Goal: Transaction & Acquisition: Book appointment/travel/reservation

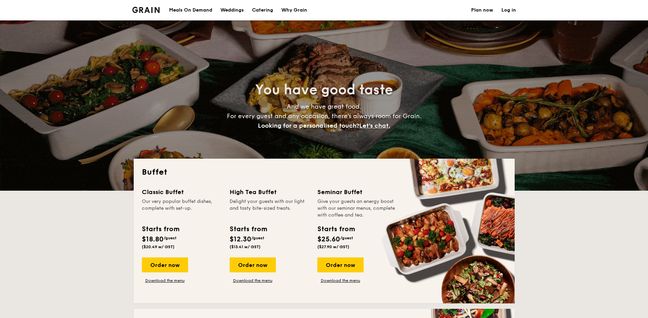
select select
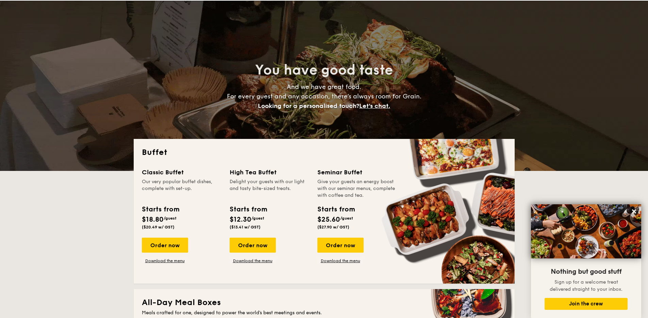
scroll to position [60, 0]
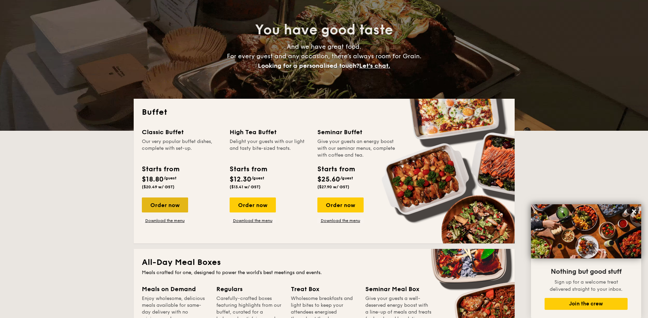
click at [174, 207] on div "Order now" at bounding box center [165, 204] width 46 height 15
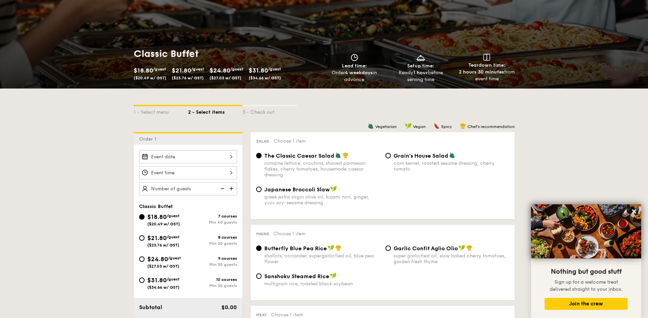
select select
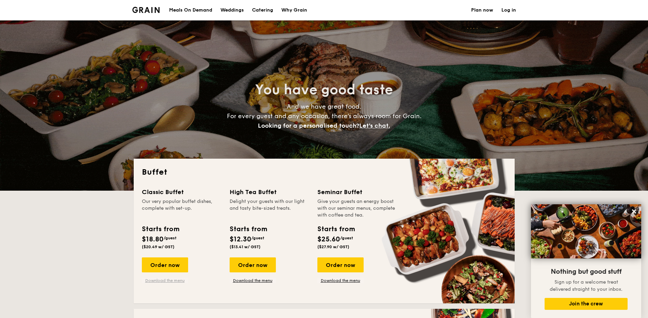
click at [172, 279] on link "Download the menu" at bounding box center [165, 280] width 46 height 5
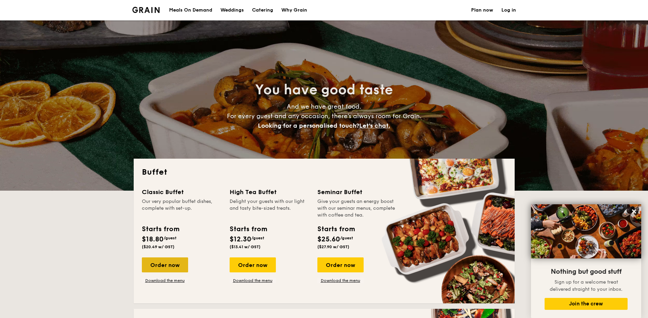
click at [160, 266] on div "Order now" at bounding box center [165, 264] width 46 height 15
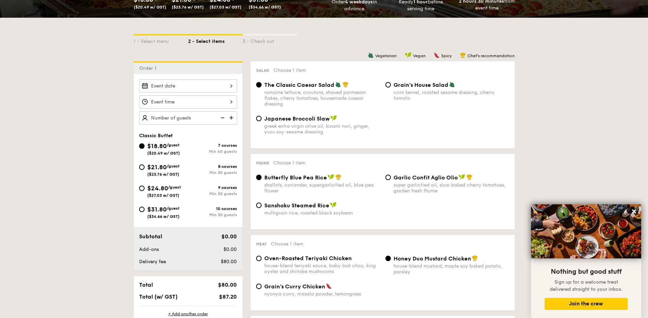
scroll to position [132, 0]
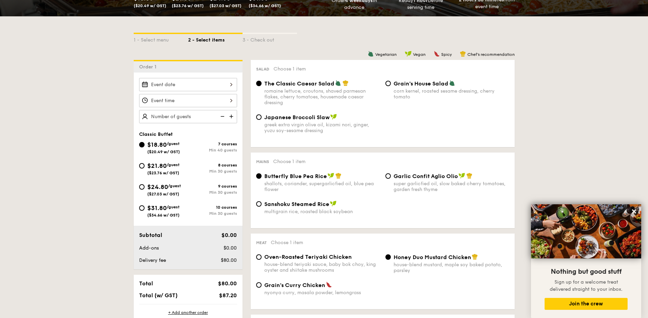
click at [220, 83] on div "2025 Sep [DATE] Tue Wed Thu Fri Sat Sun 1 2 3 4 5 6 7 8 9 10 11 12 13 14 15 16 …" at bounding box center [188, 84] width 98 height 13
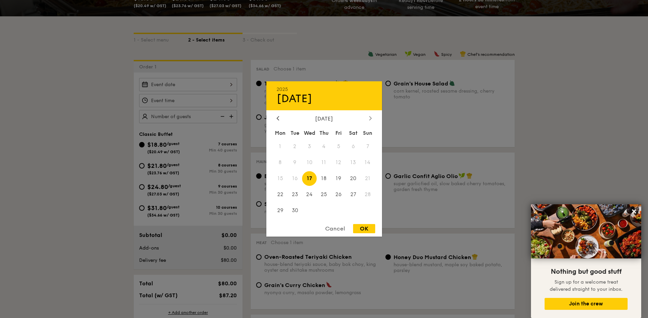
click at [371, 117] on icon at bounding box center [370, 118] width 3 height 4
click at [328, 146] on span "2" at bounding box center [324, 146] width 15 height 15
click at [367, 229] on div "OK" at bounding box center [364, 228] width 22 height 9
type input "[DATE]"
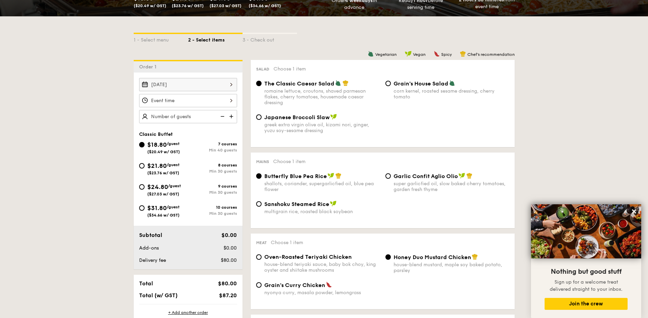
click at [179, 102] on div at bounding box center [188, 100] width 98 height 13
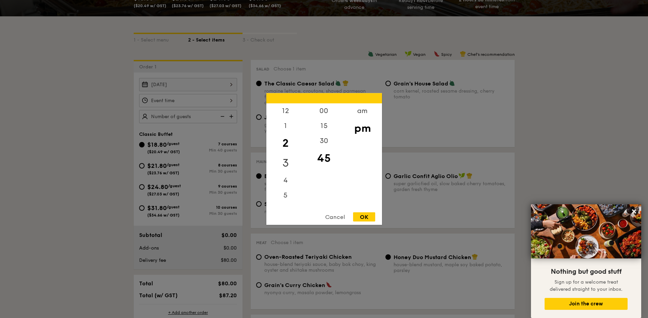
click at [287, 169] on div "3" at bounding box center [285, 163] width 38 height 20
click at [284, 178] on div "4" at bounding box center [285, 178] width 38 height 20
click at [327, 109] on div "00" at bounding box center [324, 113] width 38 height 20
click at [365, 215] on div "OK" at bounding box center [364, 216] width 22 height 9
type input "4:00PM"
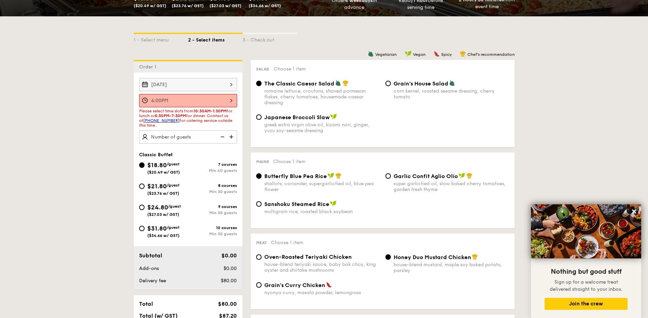
click at [234, 136] on img at bounding box center [232, 136] width 10 height 13
click at [227, 137] on img at bounding box center [232, 136] width 10 height 13
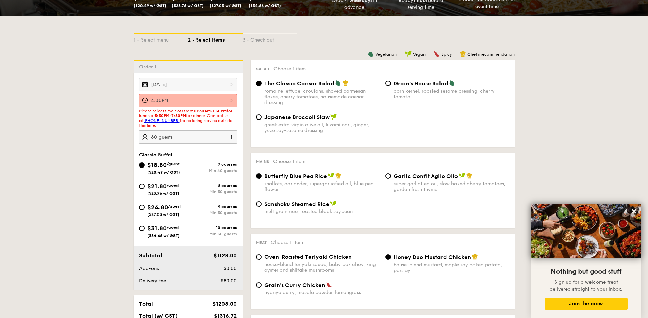
click at [224, 136] on img at bounding box center [222, 136] width 10 height 13
type input "40 guests"
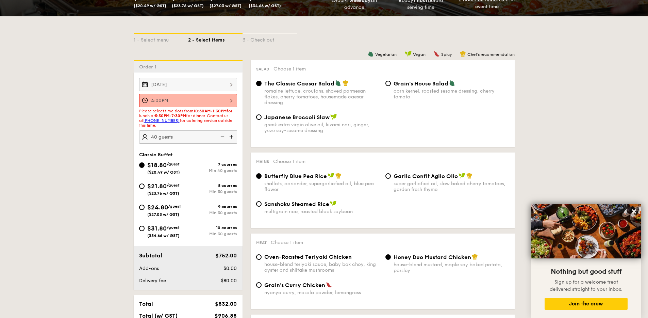
click at [224, 136] on img at bounding box center [222, 136] width 10 height 13
click at [223, 136] on img at bounding box center [222, 136] width 10 height 13
click at [221, 136] on img at bounding box center [222, 136] width 10 height 13
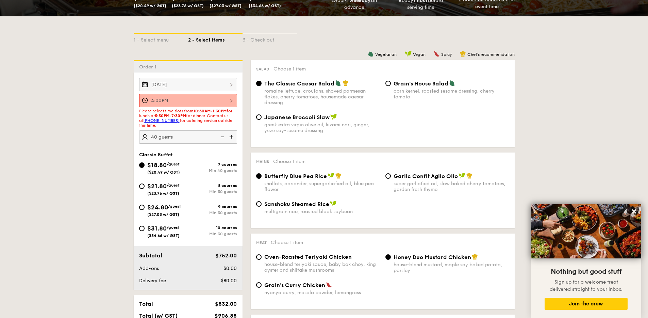
click at [221, 136] on img at bounding box center [222, 136] width 10 height 13
click at [143, 187] on input "$21.80 /guest ($23.76 w/ GST) 8 courses Min 30 guests" at bounding box center [141, 185] width 5 height 5
radio input "true"
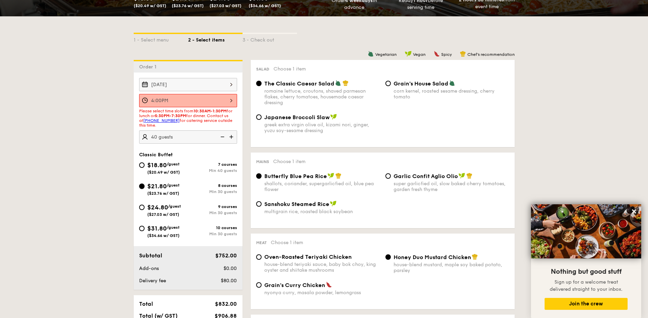
radio input "true"
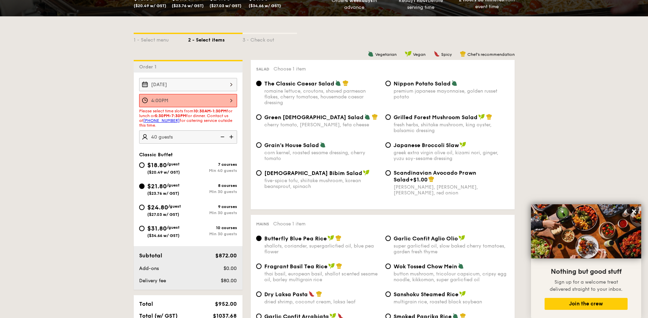
click at [224, 135] on img at bounding box center [222, 136] width 10 height 13
type input "30 guests"
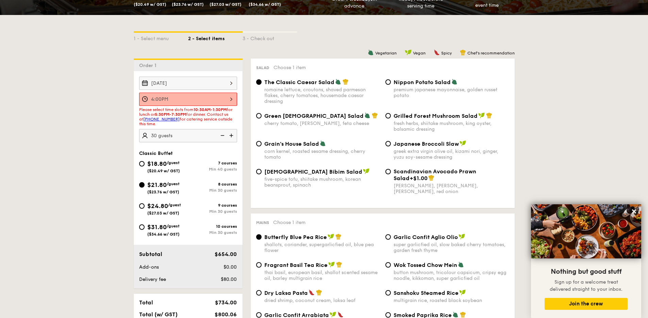
scroll to position [181, 0]
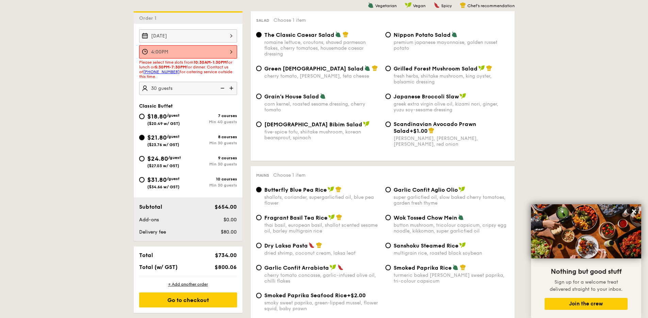
click at [145, 114] on div "$18.80 /guest ($20.49 w/ GST)" at bounding box center [163, 119] width 49 height 14
click at [145, 114] on input "$18.80 /guest ($20.49 w/ GST) 7 courses Min 40 guests" at bounding box center [141, 116] width 5 height 5
radio input "true"
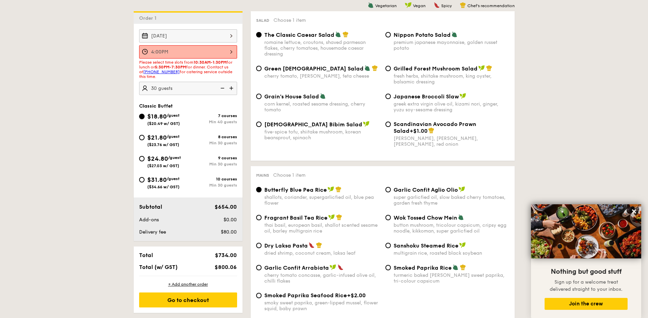
radio input "true"
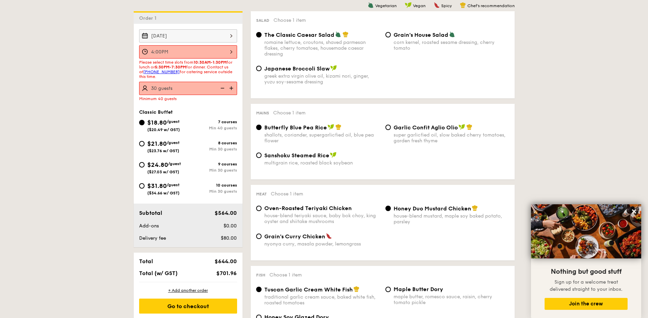
click at [233, 85] on img at bounding box center [232, 88] width 10 height 13
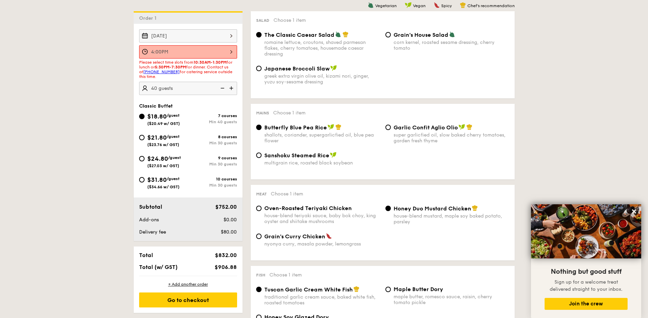
click at [233, 85] on img at bounding box center [232, 88] width 10 height 13
click at [222, 87] on img at bounding box center [222, 88] width 10 height 13
type input "40 guests"
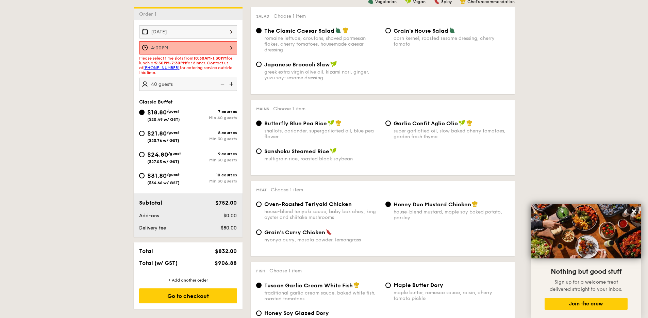
scroll to position [185, 0]
click at [389, 122] on input "Garlic Confit Aglio Olio super garlicfied oil, slow baked cherry tomatoes, gard…" at bounding box center [387, 122] width 5 height 5
radio input "true"
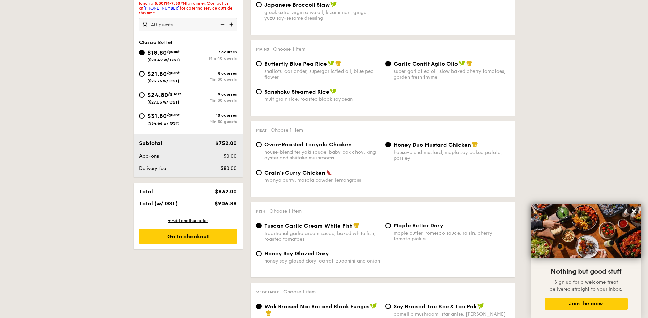
scroll to position [249, 0]
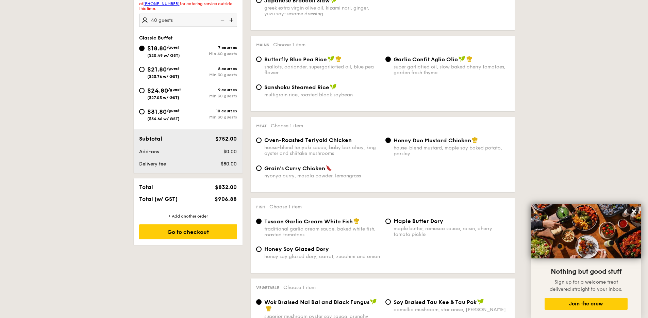
click at [293, 169] on span "Grain's Curry Chicken" at bounding box center [294, 168] width 61 height 6
click at [262, 169] on input "Grain's [PERSON_NAME] Chicken nyonya [PERSON_NAME], masala powder, lemongrass" at bounding box center [258, 167] width 5 height 5
radio input "true"
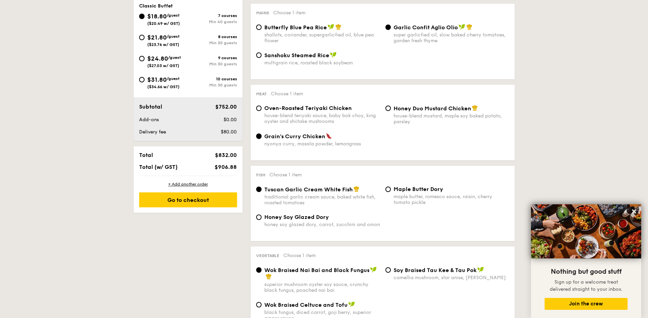
scroll to position [288, 0]
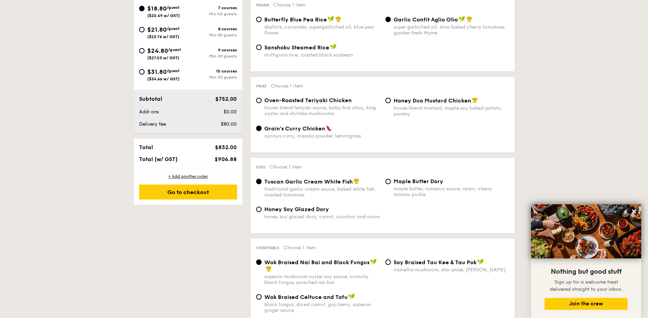
click at [410, 186] on div "maple butter, romesco sauce, raisin, cherry tomato pickle" at bounding box center [452, 192] width 116 height 12
click at [391, 184] on input "Maple Butter Dory maple butter, romesco sauce, raisin, cherry tomato pickle" at bounding box center [387, 181] width 5 height 5
radio input "true"
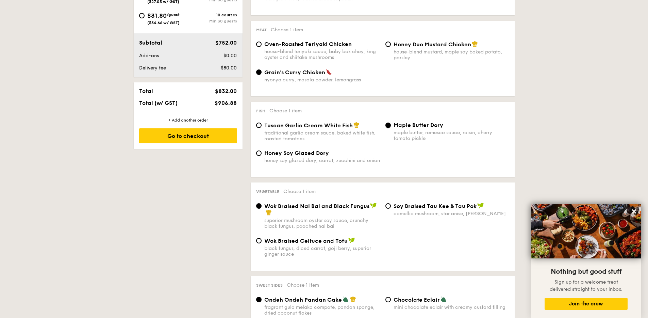
scroll to position [348, 0]
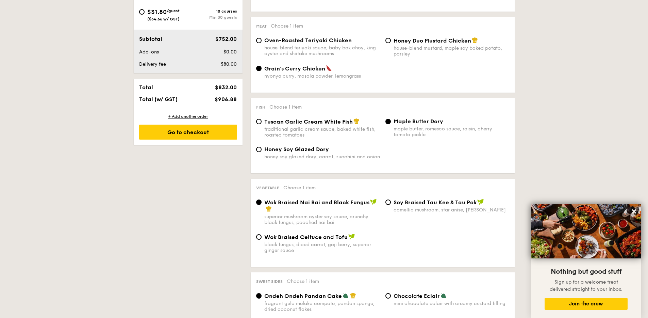
click at [315, 150] on span "Honey Soy Glazed Dory" at bounding box center [296, 149] width 65 height 6
click at [262, 150] on input "Honey Soy Glazed Dory honey soy glazed dory, carrot, zucchini and onion" at bounding box center [258, 149] width 5 height 5
radio input "true"
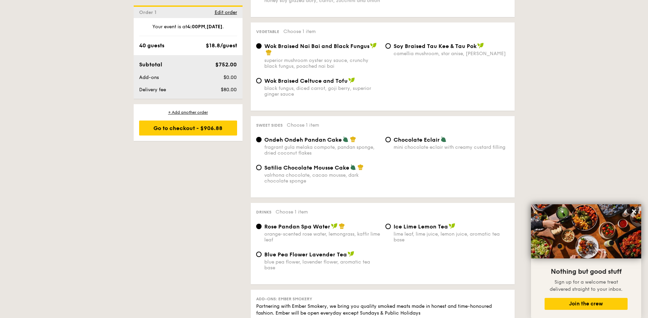
scroll to position [566, 0]
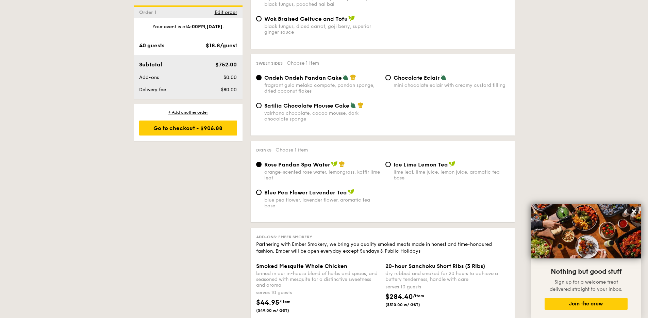
click at [413, 165] on span "Ice Lime Lemon Tea" at bounding box center [421, 164] width 54 height 6
click at [391, 165] on input "Ice Lime Lemon Tea lime leaf, lime juice, lemon juice, aromatic tea base" at bounding box center [387, 164] width 5 height 5
radio input "true"
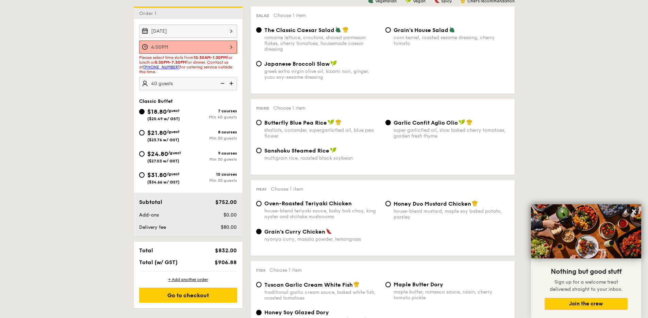
scroll to position [128, 0]
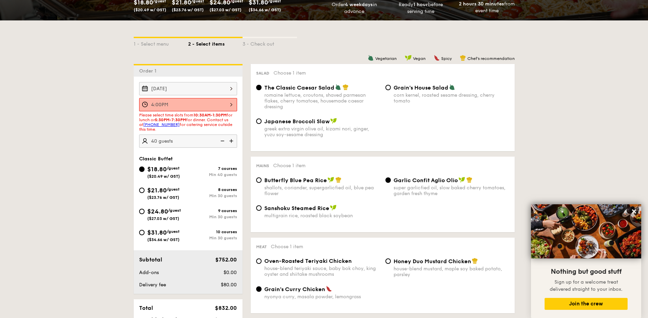
click at [158, 190] on span "$21.80" at bounding box center [156, 189] width 19 height 7
click at [145, 190] on input "$21.80 /guest ($23.76 w/ GST) 8 courses Min 30 guests" at bounding box center [141, 189] width 5 height 5
radio input "true"
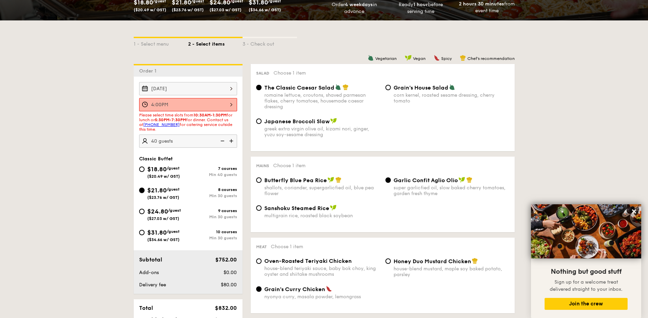
radio input "true"
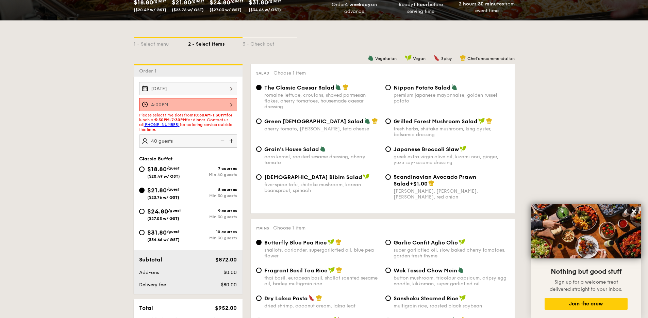
click at [224, 140] on img at bounding box center [222, 140] width 10 height 13
type input "30 guests"
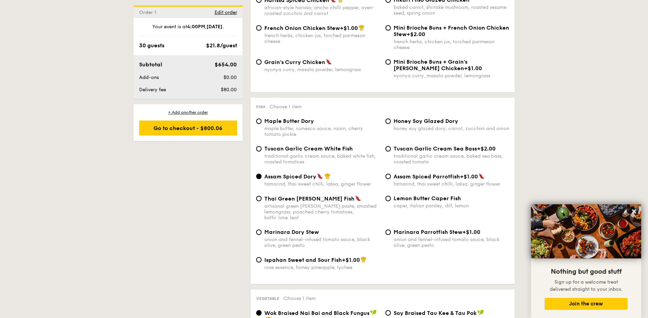
scroll to position [773, 0]
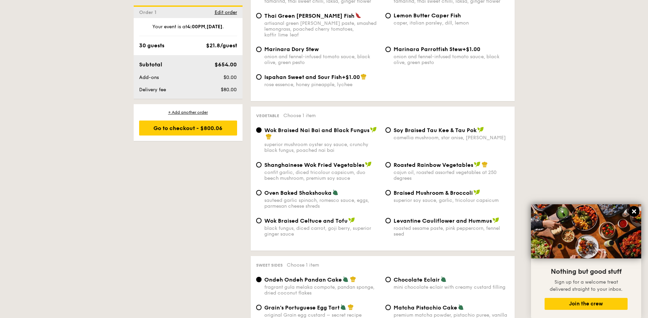
click at [632, 210] on icon at bounding box center [634, 211] width 6 height 6
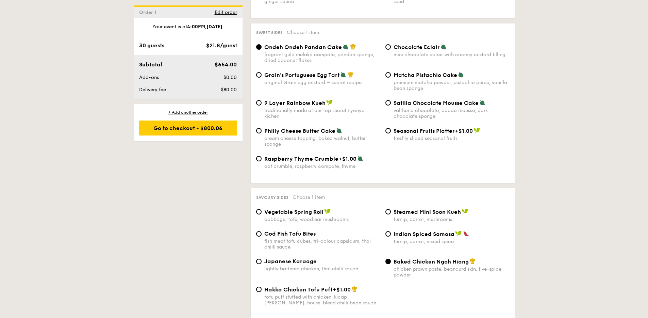
scroll to position [1214, 0]
